Goal: Transaction & Acquisition: Purchase product/service

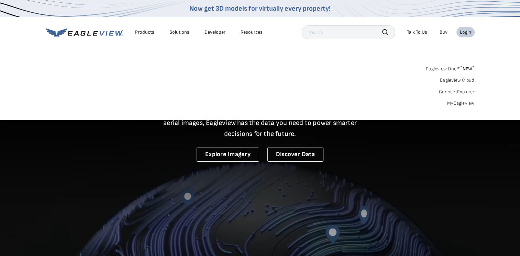
click at [439, 70] on link "Eagleview One™ * NEW *" at bounding box center [450, 68] width 49 height 8
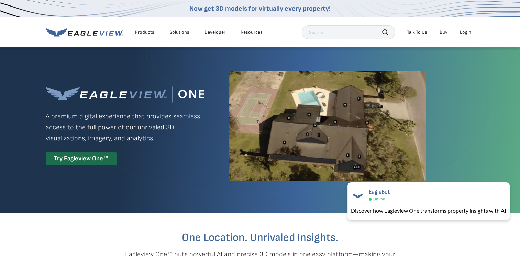
click at [439, 70] on div "Eagleview One™ A premium digital experience that provides seamless access to th…" at bounding box center [260, 126] width 429 height 159
click at [182, 147] on div "Eagleview One™ A premium digital experience that provides seamless access to th…" at bounding box center [125, 126] width 159 height 79
click at [65, 156] on div "Try Eagleview One™" at bounding box center [81, 158] width 71 height 13
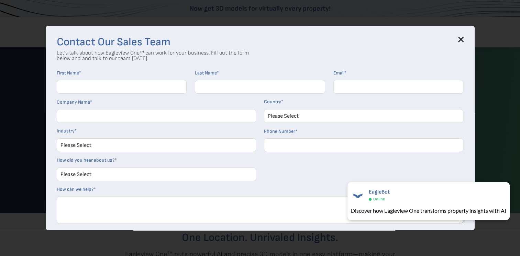
click at [463, 38] on icon at bounding box center [460, 39] width 4 height 4
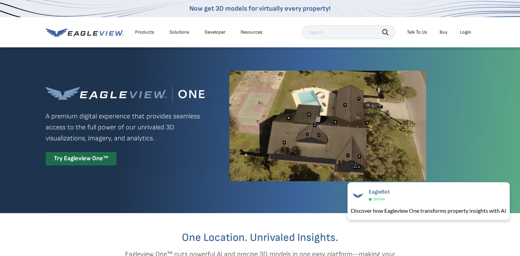
click at [467, 31] on div "Login" at bounding box center [465, 32] width 11 height 6
click at [458, 160] on div "Eagleview One™ A premium digital experience that provides seamless access to th…" at bounding box center [260, 126] width 429 height 159
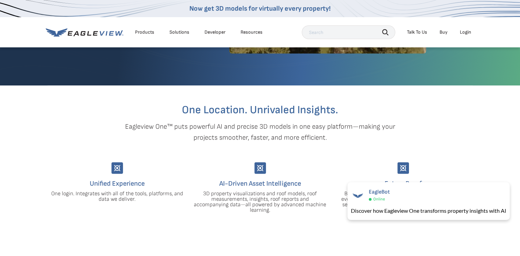
scroll to position [99, 0]
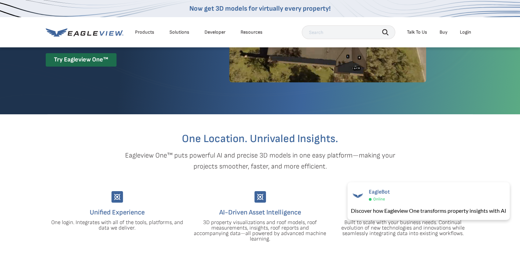
click at [458, 33] on li "Login" at bounding box center [465, 32] width 18 height 10
click at [465, 33] on div "Login" at bounding box center [465, 32] width 11 height 6
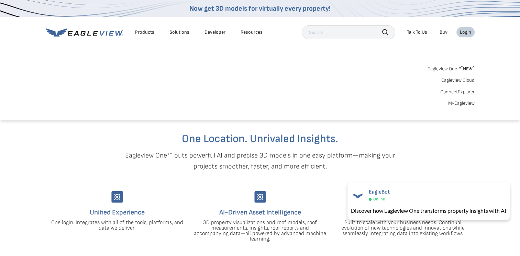
click at [448, 67] on link "Eagleview One™ * NEW *" at bounding box center [451, 68] width 47 height 8
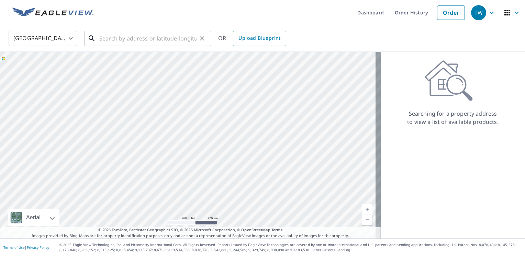
click at [177, 39] on input "text" at bounding box center [148, 38] width 98 height 19
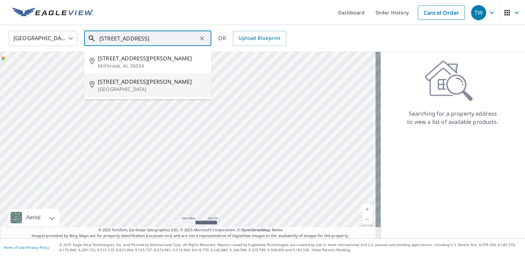
click at [151, 88] on p "[GEOGRAPHIC_DATA]" at bounding box center [152, 89] width 108 height 7
type input "[STREET_ADDRESS][PERSON_NAME]"
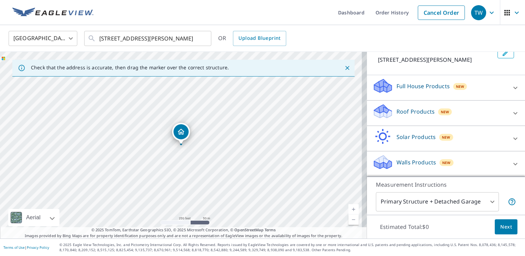
scroll to position [55, 0]
drag, startPoint x: 503, startPoint y: 161, endPoint x: 507, endPoint y: 158, distance: 4.1
click at [507, 158] on div at bounding box center [515, 164] width 16 height 16
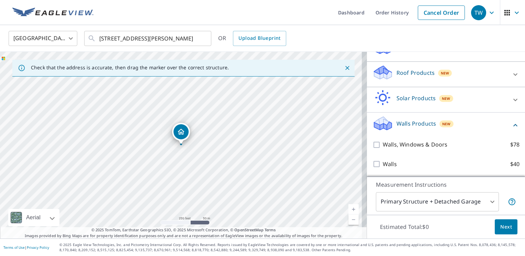
scroll to position [94, 0]
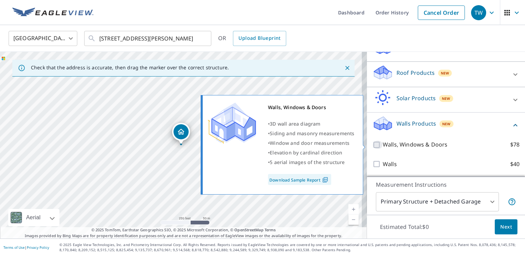
click at [373, 145] on input "Walls, Windows & Doors $78" at bounding box center [378, 145] width 10 height 8
checkbox input "true"
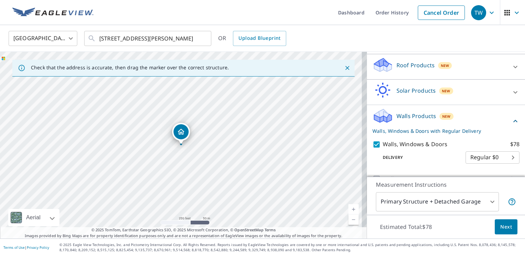
click at [500, 233] on button "Next" at bounding box center [506, 227] width 23 height 15
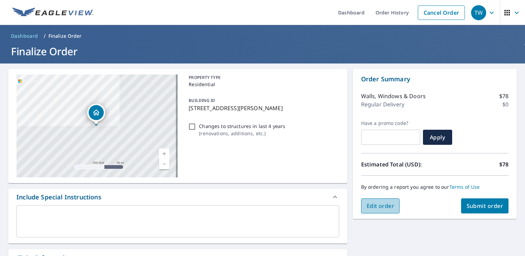
click at [381, 211] on button "Edit order" at bounding box center [380, 206] width 39 height 15
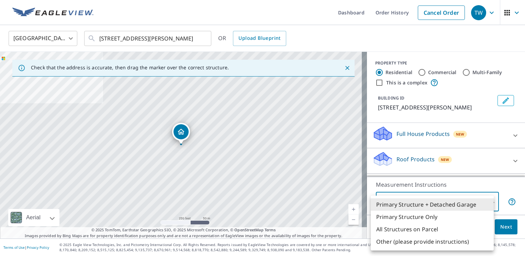
click at [455, 200] on body "TW TW Dashboard Order History Cancel Order TW United States US ​ 4849 James Rd …" at bounding box center [262, 128] width 525 height 256
click at [449, 218] on li "Primary Structure Only" at bounding box center [432, 217] width 123 height 12
type input "2"
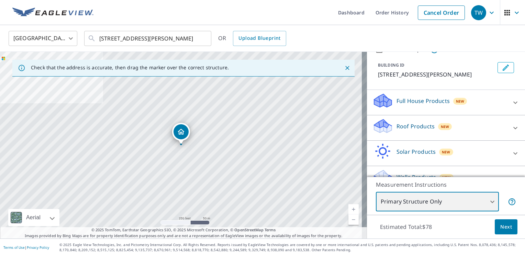
scroll to position [63, 0]
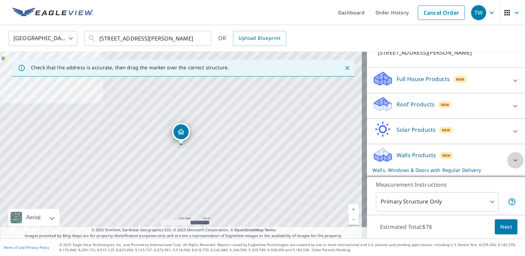
click at [507, 157] on div at bounding box center [515, 160] width 16 height 16
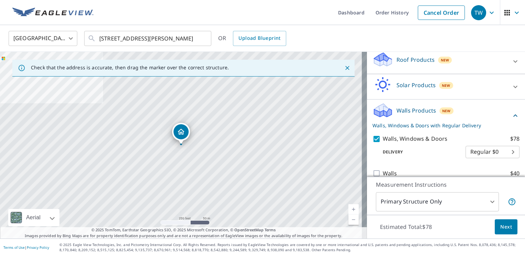
scroll to position [117, 0]
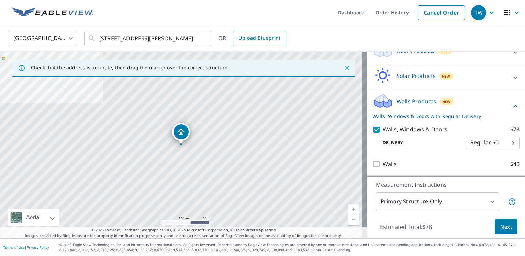
click at [503, 224] on span "Next" at bounding box center [506, 227] width 12 height 9
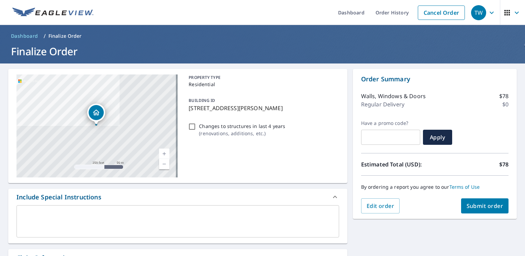
click at [478, 210] on button "Submit order" at bounding box center [485, 206] width 48 height 15
